Goal: Task Accomplishment & Management: Use online tool/utility

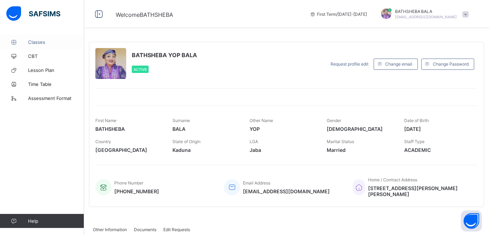
click at [43, 44] on span "Classes" at bounding box center [56, 42] width 56 height 6
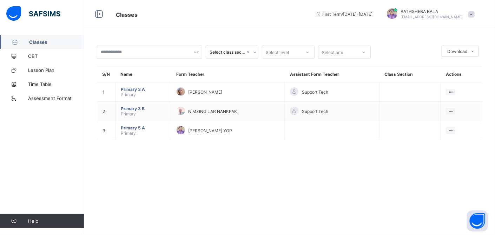
click at [151, 34] on div "Select class section Select level Select arm Download Pdf Report Excel Report S…" at bounding box center [289, 117] width 411 height 235
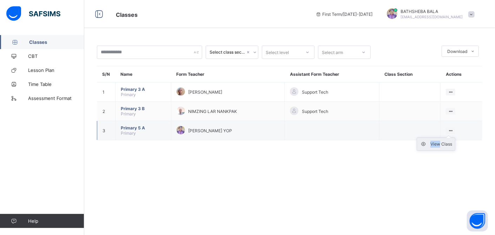
drag, startPoint x: 449, startPoint y: 130, endPoint x: 438, endPoint y: 142, distance: 16.6
click at [446, 134] on div "View Class" at bounding box center [450, 130] width 9 height 7
click at [438, 142] on div "View Class" at bounding box center [441, 144] width 22 height 7
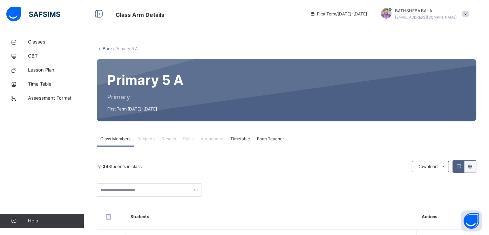
click at [209, 139] on span "Attendance" at bounding box center [212, 139] width 23 height 6
click at [35, 42] on span "Classes" at bounding box center [56, 42] width 56 height 7
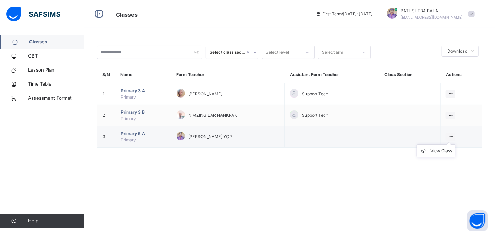
click at [450, 135] on icon at bounding box center [450, 136] width 6 height 5
click at [435, 151] on div "View Class" at bounding box center [441, 150] width 22 height 7
click at [451, 136] on icon at bounding box center [450, 136] width 6 height 5
click at [440, 151] on div "View Class" at bounding box center [441, 150] width 22 height 7
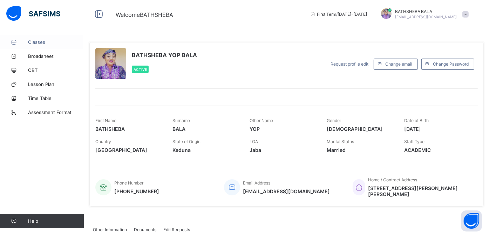
click at [40, 42] on span "Classes" at bounding box center [56, 42] width 56 height 6
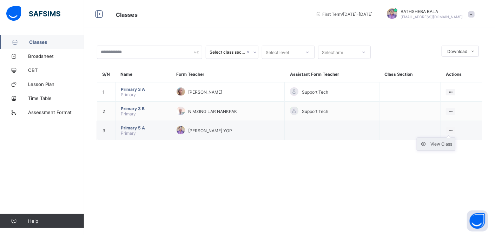
click at [436, 144] on div "View Class" at bounding box center [441, 144] width 22 height 7
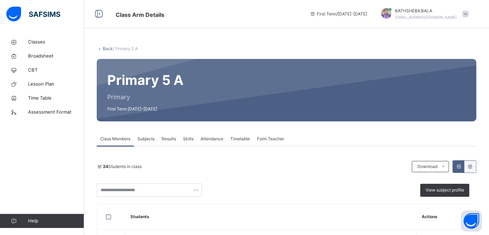
click at [212, 138] on span "Attendance" at bounding box center [212, 139] width 23 height 6
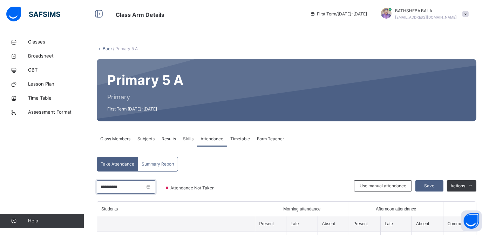
click at [155, 186] on input "**********" at bounding box center [126, 186] width 59 height 13
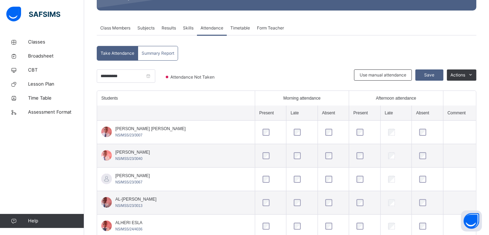
scroll to position [112, 0]
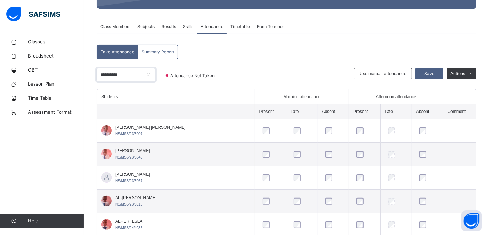
click at [155, 76] on input "**********" at bounding box center [126, 74] width 59 height 13
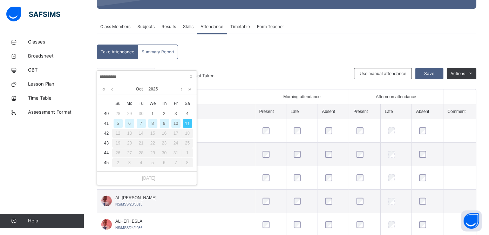
click at [127, 124] on div "6" at bounding box center [129, 123] width 9 height 9
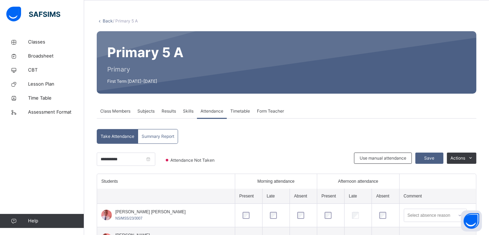
scroll to position [12, 0]
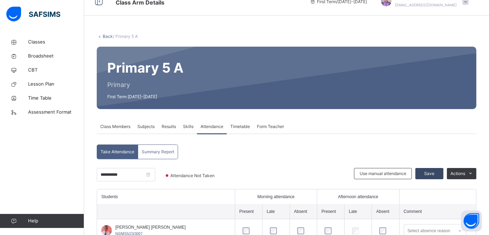
click at [438, 173] on span "Save" at bounding box center [430, 174] width 18 height 6
click at [433, 175] on span "Save" at bounding box center [430, 174] width 18 height 6
click at [435, 173] on span "Save" at bounding box center [430, 174] width 18 height 6
click at [155, 176] on input "**********" at bounding box center [126, 174] width 59 height 13
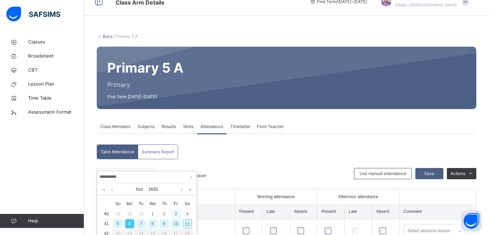
click at [175, 214] on div "3" at bounding box center [176, 213] width 9 height 9
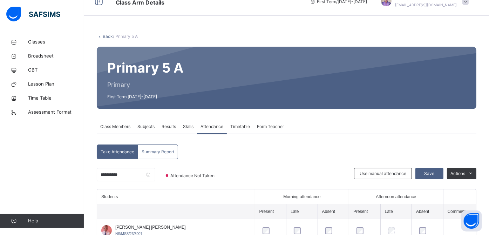
click at [298, 183] on div at bounding box center [290, 178] width 122 height 21
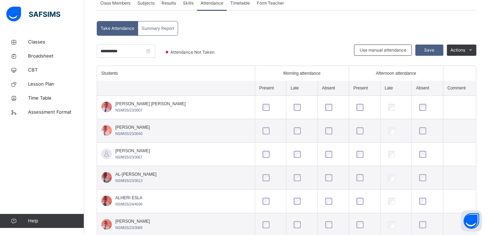
scroll to position [153, 0]
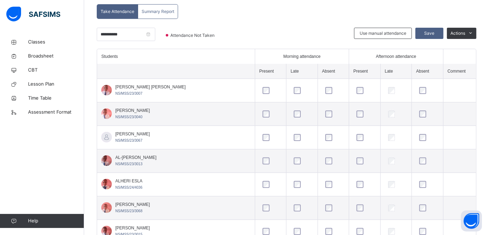
click at [291, 104] on td at bounding box center [302, 114] width 31 height 24
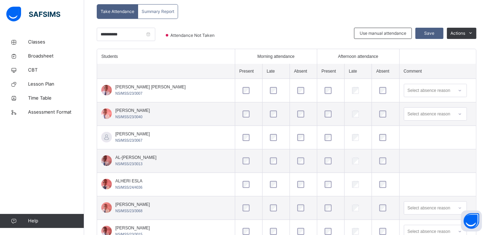
scroll to position [139, 0]
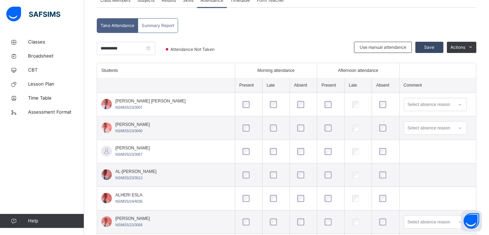
click at [437, 45] on span "Save" at bounding box center [430, 47] width 18 height 6
click at [155, 50] on input "**********" at bounding box center [126, 48] width 59 height 13
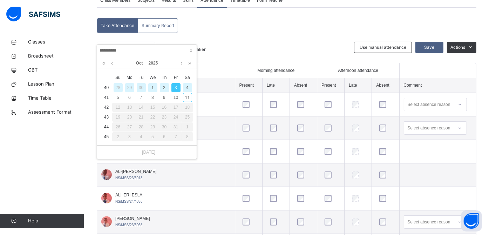
click at [161, 87] on div "2" at bounding box center [164, 87] width 9 height 9
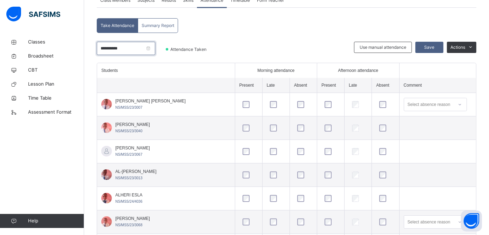
click at [155, 48] on input "**********" at bounding box center [126, 48] width 59 height 13
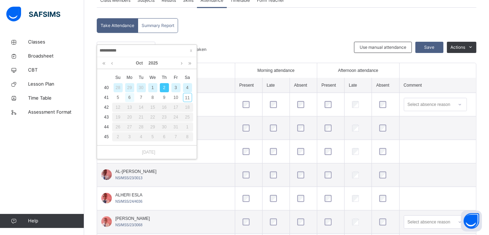
click at [130, 98] on div "6" at bounding box center [129, 97] width 9 height 9
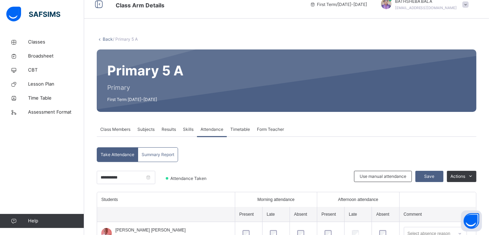
scroll to position [0, 0]
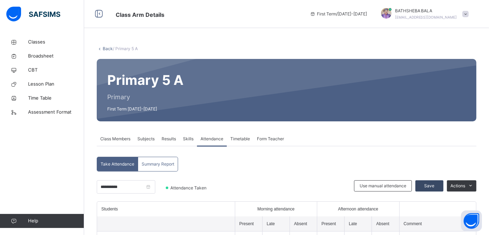
click at [439, 186] on span "Save" at bounding box center [430, 186] width 18 height 6
click at [155, 188] on input "**********" at bounding box center [126, 186] width 59 height 13
click at [323, 143] on div "Class Members Subjects Results Skills Attendance Timetable Form Teacher" at bounding box center [287, 139] width 380 height 14
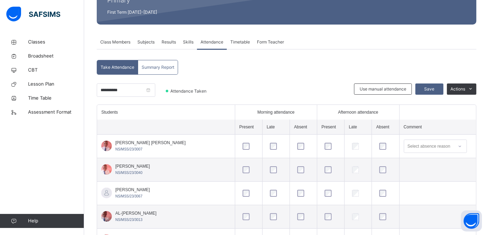
scroll to position [98, 0]
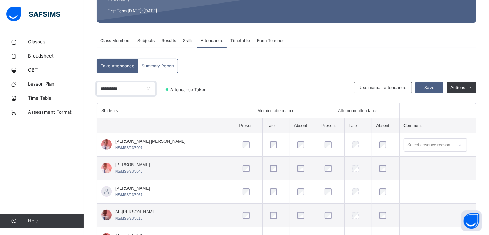
click at [155, 91] on input "**********" at bounding box center [126, 88] width 59 height 13
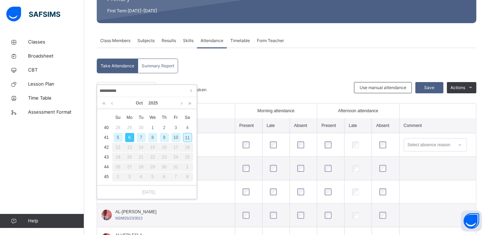
click at [141, 136] on div "7" at bounding box center [141, 137] width 9 height 9
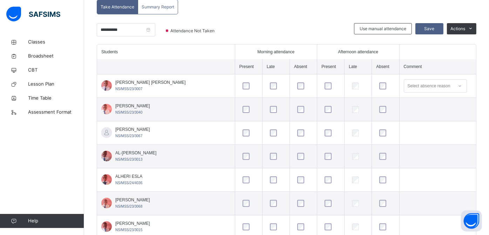
scroll to position [153, 0]
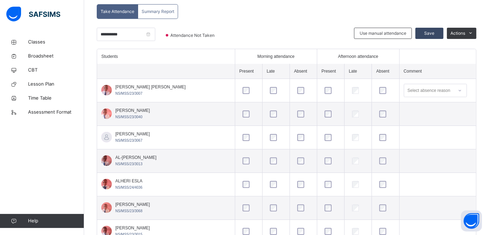
click at [438, 33] on span "Save" at bounding box center [430, 33] width 18 height 6
click at [155, 34] on input "**********" at bounding box center [126, 34] width 59 height 13
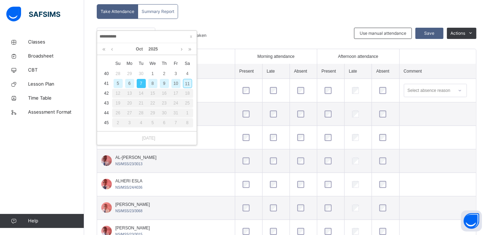
click at [149, 83] on div "8" at bounding box center [152, 83] width 9 height 9
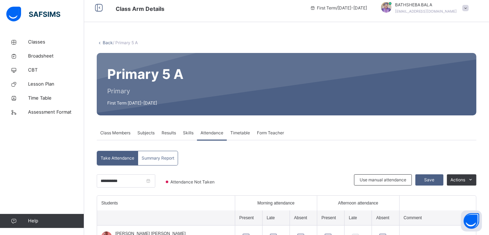
scroll to position [0, 0]
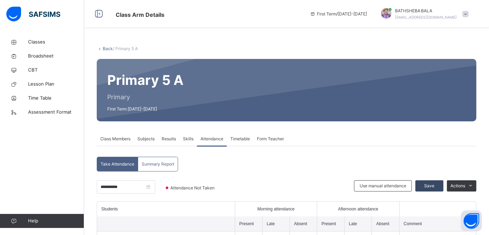
click at [434, 187] on span "Save" at bounding box center [430, 186] width 18 height 6
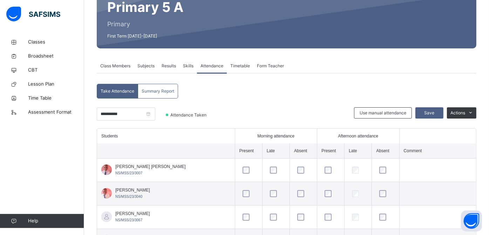
scroll to position [84, 0]
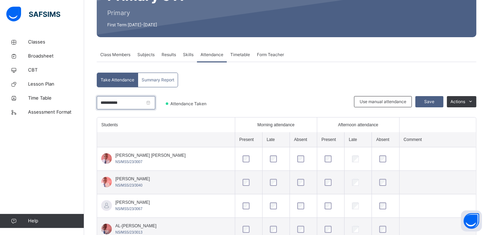
click at [155, 105] on input "**********" at bounding box center [126, 102] width 59 height 13
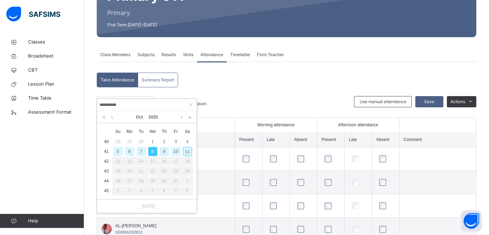
click at [163, 153] on div "9" at bounding box center [164, 151] width 9 height 9
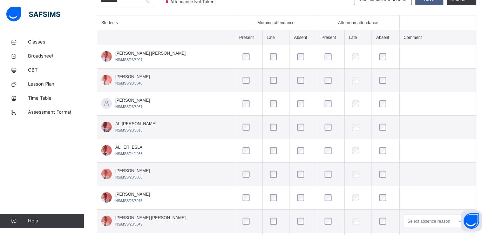
scroll to position [167, 0]
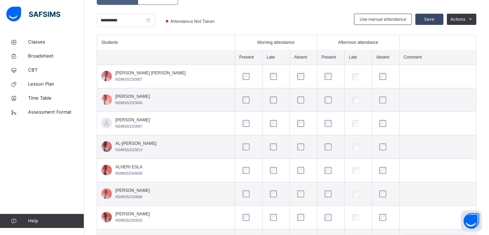
click at [438, 16] on span "Save" at bounding box center [430, 19] width 18 height 6
click at [155, 21] on input "**********" at bounding box center [126, 20] width 59 height 13
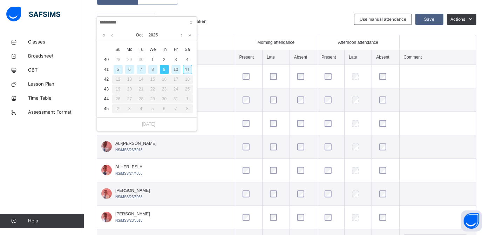
click at [176, 67] on div "10" at bounding box center [176, 69] width 9 height 9
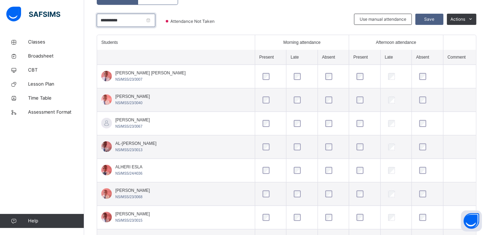
click at [155, 21] on input "**********" at bounding box center [126, 20] width 59 height 13
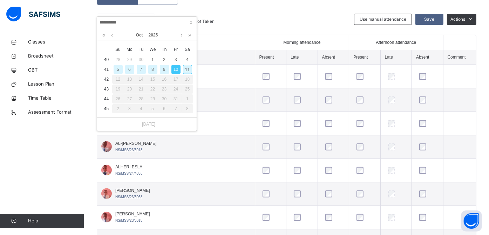
click at [164, 68] on div "9" at bounding box center [164, 69] width 9 height 9
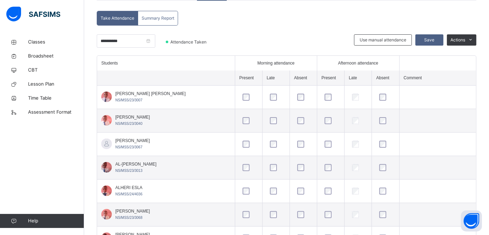
scroll to position [125, 0]
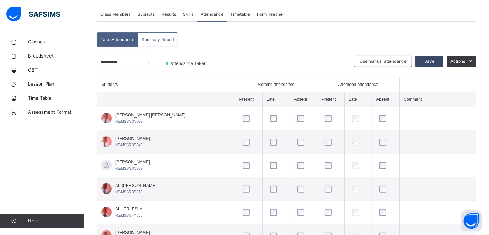
click at [434, 58] on span "Save" at bounding box center [430, 61] width 18 height 6
click at [155, 62] on input "**********" at bounding box center [126, 62] width 59 height 13
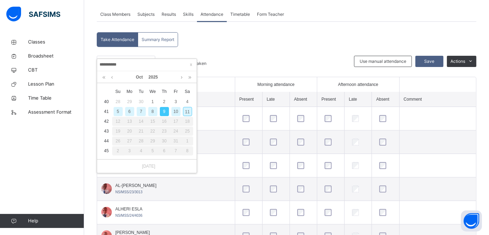
click at [175, 110] on div "10" at bounding box center [176, 111] width 9 height 9
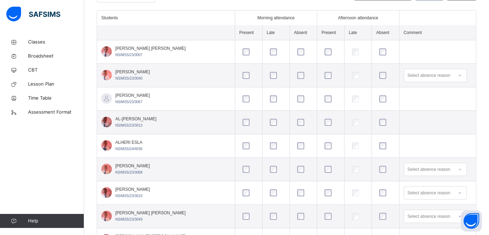
scroll to position [167, 0]
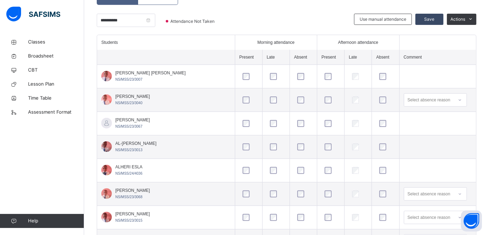
click at [437, 16] on span "Save" at bounding box center [430, 19] width 18 height 6
